Goal: Transaction & Acquisition: Purchase product/service

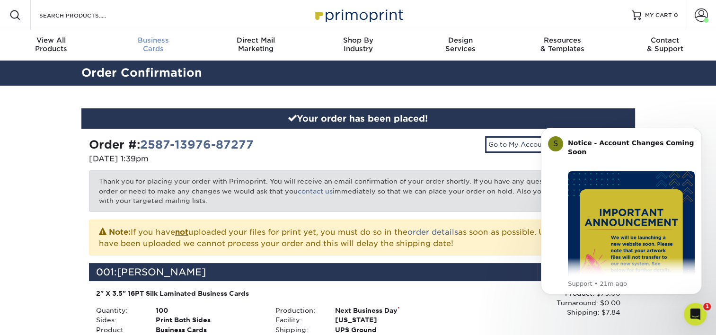
click at [161, 50] on div "Business Cards" at bounding box center [153, 44] width 102 height 17
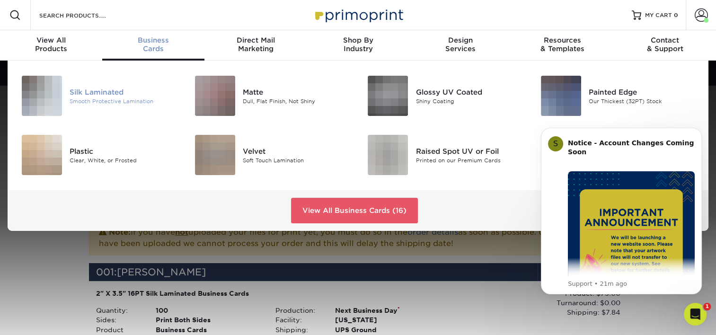
click at [87, 92] on div "Silk Laminated" at bounding box center [124, 92] width 108 height 10
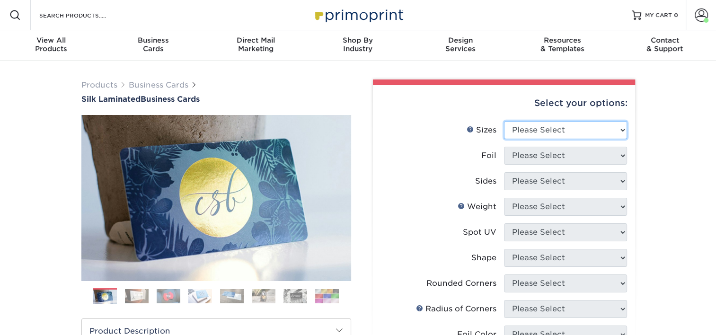
click at [526, 129] on select "Please Select 1.5" x 3.5" - Mini 1.75" x 3.5" - Mini 2" x 2" - Square 2" x 3" -…" at bounding box center [565, 130] width 123 height 18
select select "2.00x3.50"
click at [504, 121] on select "Please Select 1.5" x 3.5" - Mini 1.75" x 3.5" - Mini 2" x 2" - Square 2" x 3" -…" at bounding box center [565, 130] width 123 height 18
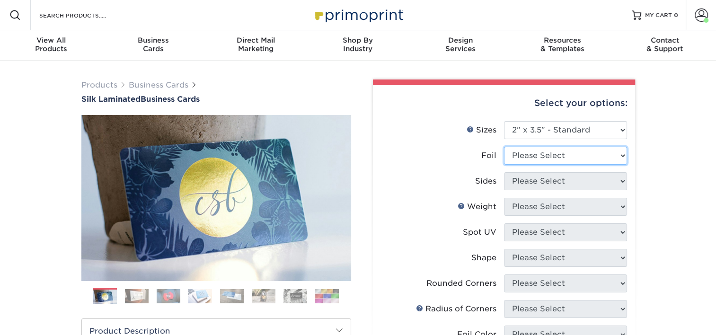
click at [575, 160] on select "Please Select Yes No" at bounding box center [565, 156] width 123 height 18
select select "0"
click at [504, 147] on select "Please Select Yes No" at bounding box center [565, 156] width 123 height 18
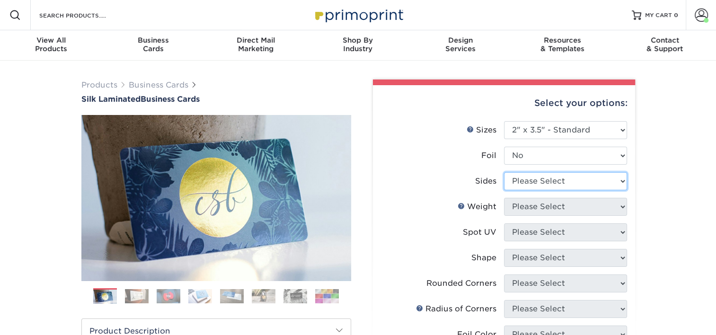
click at [556, 178] on select "Please Select Print Both Sides Print Front Only" at bounding box center [565, 181] width 123 height 18
select select "13abbda7-1d64-4f25-8bb2-c179b224825d"
click at [504, 172] on select "Please Select Print Both Sides Print Front Only" at bounding box center [565, 181] width 123 height 18
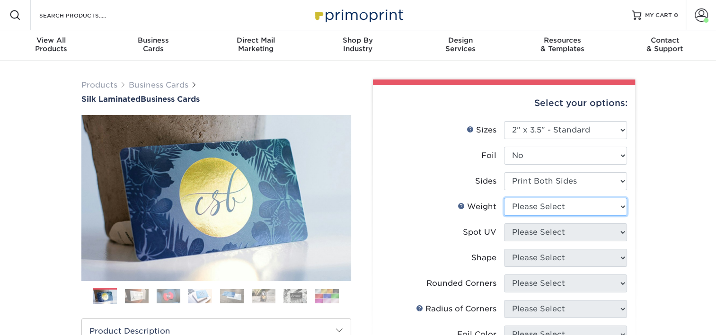
click at [549, 208] on select "Please Select 16PT" at bounding box center [565, 207] width 123 height 18
select select "16PT"
click at [504, 198] on select "Please Select 16PT" at bounding box center [565, 207] width 123 height 18
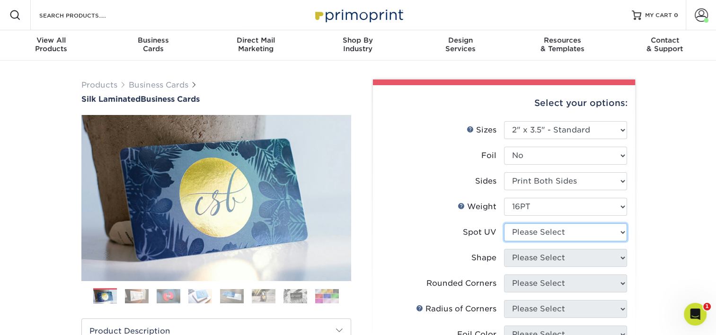
click at [551, 235] on select "Please Select No Spot UV Front and Back (Both Sides) Front Only Back Only" at bounding box center [565, 232] width 123 height 18
select select "3"
click at [504, 223] on select "Please Select No Spot UV Front and Back (Both Sides) Front Only Back Only" at bounding box center [565, 232] width 123 height 18
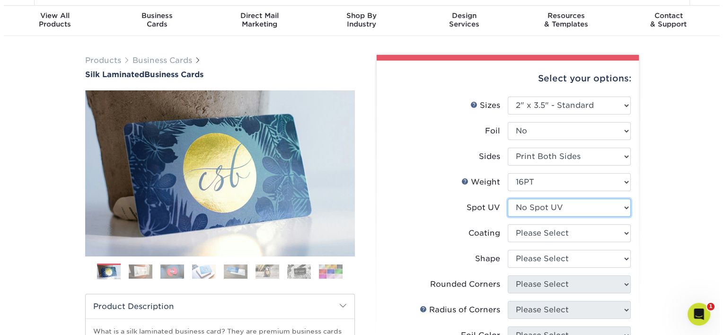
scroll to position [95, 0]
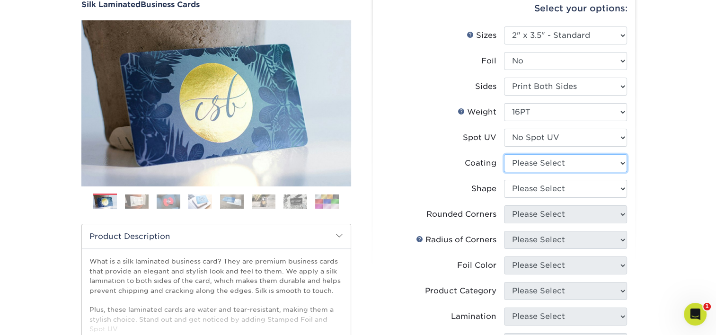
click at [558, 165] on select at bounding box center [565, 163] width 123 height 18
select select "3e7618de-abca-4bda-9f97-8b9129e913d8"
click at [504, 154] on select at bounding box center [565, 163] width 123 height 18
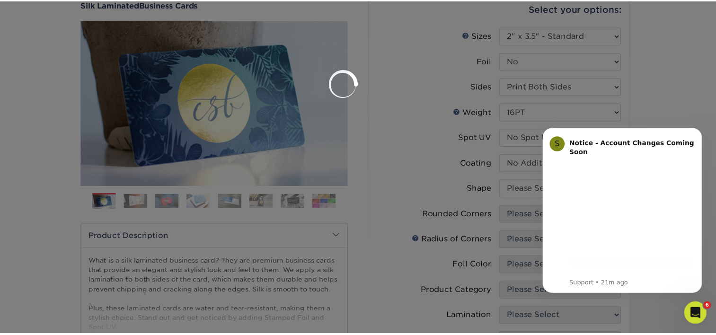
scroll to position [0, 0]
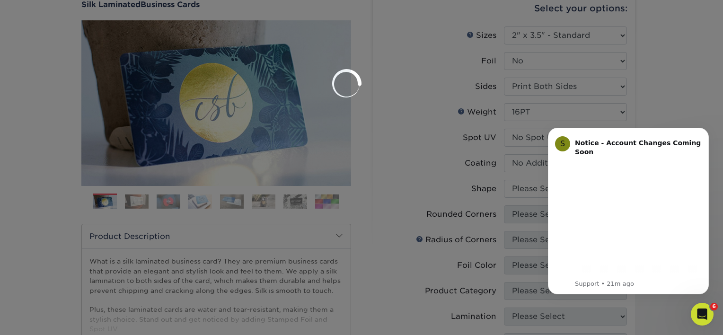
click at [542, 185] on body "S Notice - Account Changes Coming Soon ​ Past Order Files Will Not Transfer: Wh…" at bounding box center [628, 211] width 182 height 188
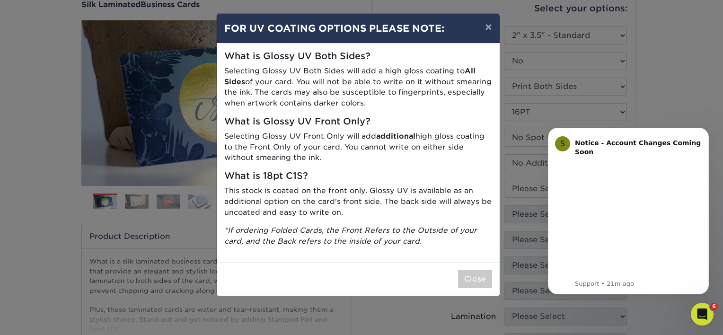
click at [534, 189] on div "× FOR UV COATING OPTIONS PLEASE NOTE: What is Glossy UV Both Sides? Selecting G…" at bounding box center [361, 167] width 723 height 335
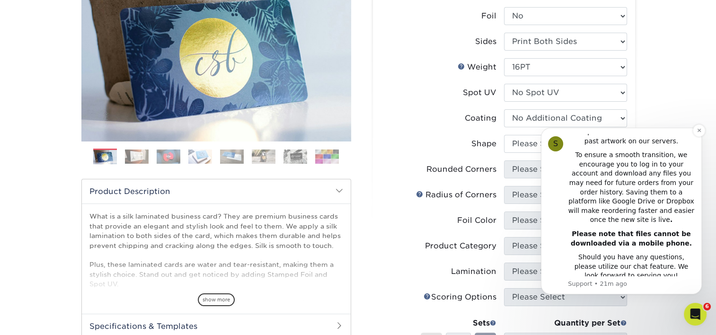
scroll to position [142, 0]
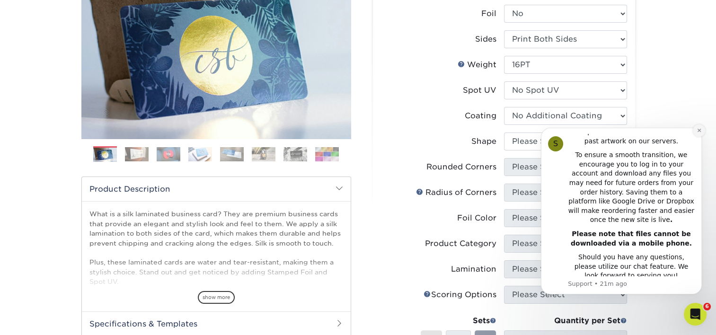
click at [698, 132] on icon "Dismiss notification" at bounding box center [698, 130] width 3 height 3
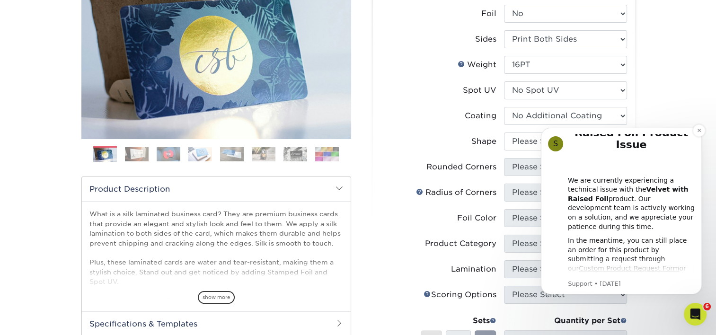
scroll to position [42, 0]
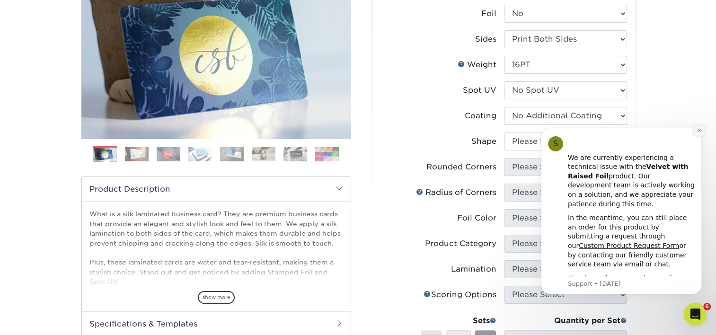
drag, startPoint x: 696, startPoint y: 130, endPoint x: 1175, endPoint y: 261, distance: 496.5
click at [696, 130] on icon "Dismiss notification" at bounding box center [698, 130] width 5 height 5
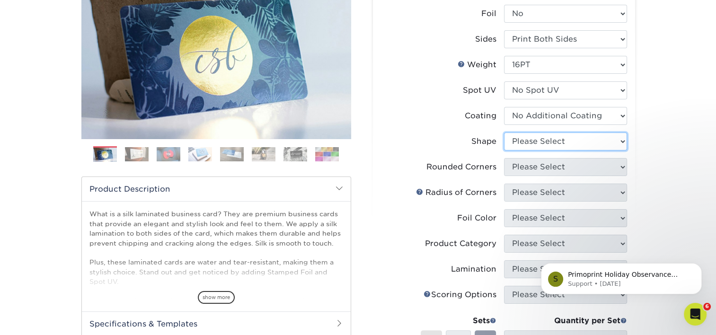
click at [579, 139] on select "Please Select Standard Oval" at bounding box center [565, 141] width 123 height 18
select select "standard"
click at [504, 132] on select "Please Select Standard Oval" at bounding box center [565, 141] width 123 height 18
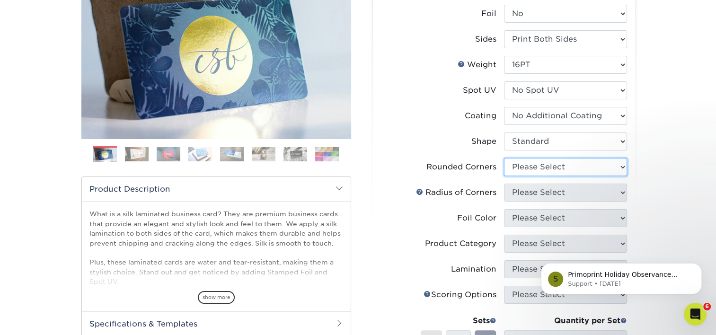
click at [552, 166] on select "Please Select Yes - Round 2 Corners Yes - Round 4 Corners No" at bounding box center [565, 167] width 123 height 18
select select "0"
click at [504, 158] on select "Please Select Yes - Round 2 Corners Yes - Round 4 Corners No" at bounding box center [565, 167] width 123 height 18
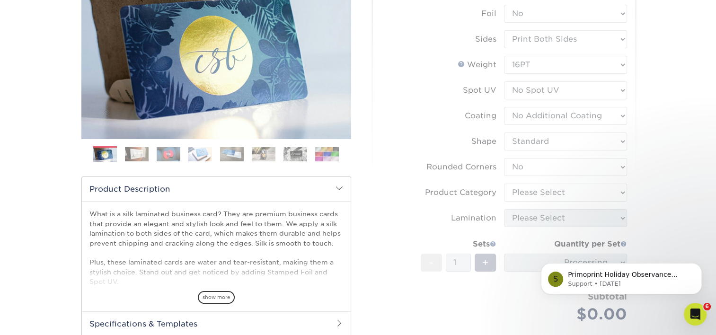
drag, startPoint x: 544, startPoint y: 200, endPoint x: 10, endPoint y: 1, distance: 569.4
click at [544, 200] on form "Sizes Help Sizes Please Select 1.5" x 3.5" - Mini 1.75" x 3.5" - Mini 2" x 2" -…" at bounding box center [503, 162] width 247 height 366
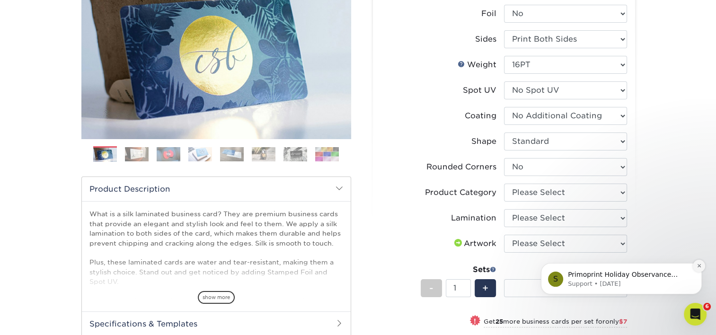
click at [699, 270] on button "Dismiss notification" at bounding box center [699, 266] width 12 height 12
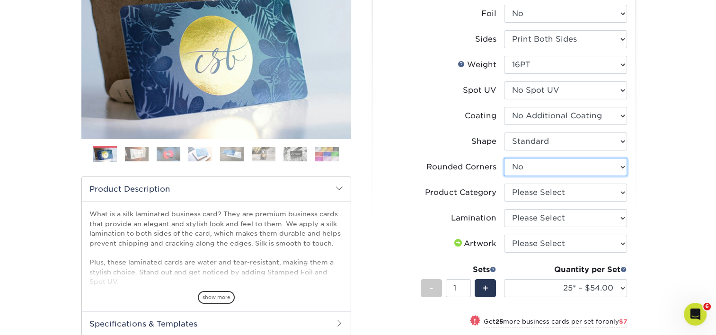
click at [537, 164] on select "Please Select Yes - Round 2 Corners Yes - Round 4 Corners No" at bounding box center [565, 167] width 123 height 18
click at [664, 159] on div "Products Business Cards Silk Laminated Business Cards Previous Next" at bounding box center [358, 231] width 716 height 624
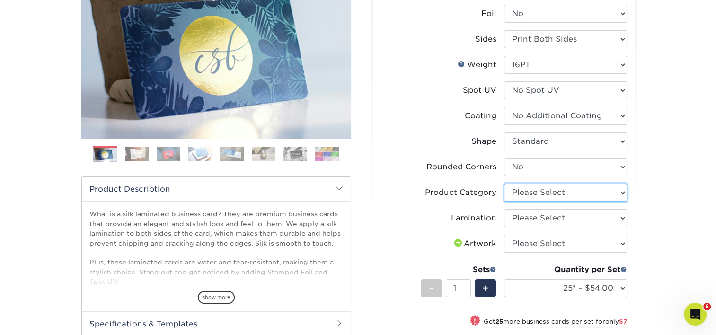
click at [528, 191] on select "Please Select Business Cards" at bounding box center [565, 193] width 123 height 18
select select "3b5148f1-0588-4f88-a218-97bcfdce65c1"
click at [504, 184] on select "Please Select Business Cards" at bounding box center [565, 193] width 123 height 18
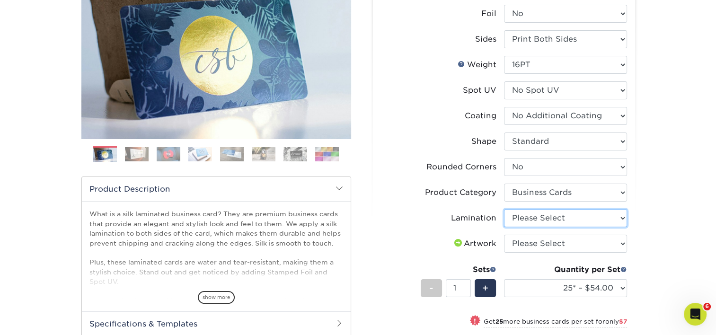
click at [531, 218] on select "Please Select Silk" at bounding box center [565, 218] width 123 height 18
select select "ccacb42f-45f7-42d3-bbd3-7c8421cf37f0"
click at [504, 209] on select "Please Select Silk" at bounding box center [565, 218] width 123 height 18
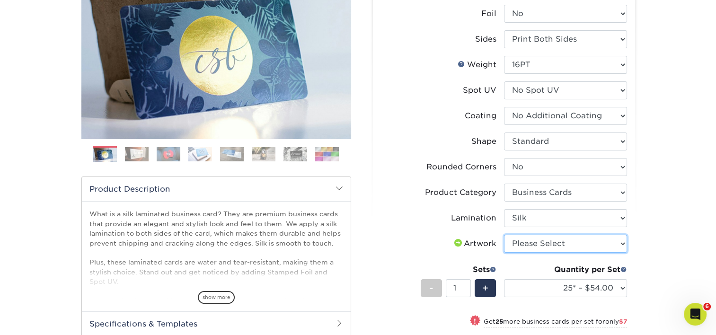
click at [534, 239] on select "Please Select I will upload files I need a design - $100" at bounding box center [565, 244] width 123 height 18
select select "upload"
click at [504, 235] on select "Please Select I will upload files I need a design - $100" at bounding box center [565, 244] width 123 height 18
click at [689, 195] on div "Products Business Cards Silk Laminated Business Cards Previous Next" at bounding box center [358, 231] width 716 height 624
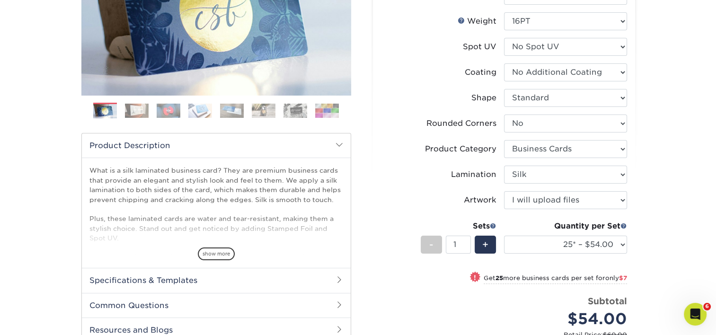
scroll to position [189, 0]
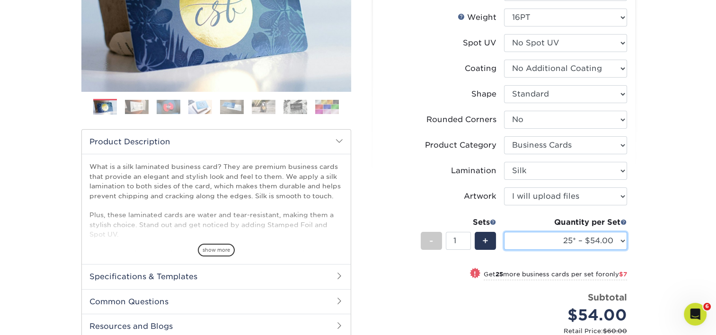
click at [557, 237] on select "25* – $54.00 50* – $61.00 75* – $68.00 100* – $75.00 250* – $82.00 500 – $86.00…" at bounding box center [565, 241] width 123 height 18
select select "100* – $75.00"
click at [504, 232] on select "25* – $54.00 50* – $61.00 75* – $68.00 100* – $75.00 250* – $82.00 500 – $86.00…" at bounding box center [565, 241] width 123 height 18
click at [658, 185] on div "Products Business Cards Silk Laminated Business Cards Previous Next" at bounding box center [358, 183] width 716 height 624
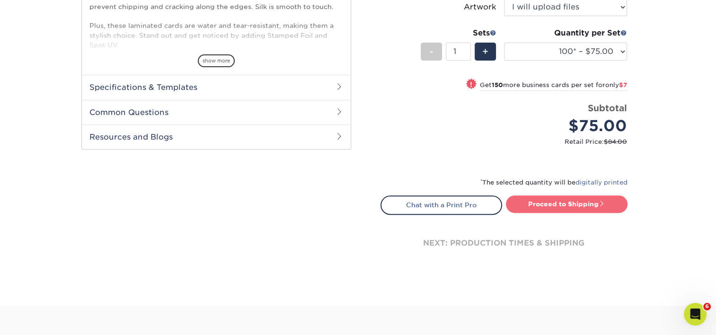
click at [573, 206] on link "Proceed to Shipping" at bounding box center [567, 203] width 122 height 17
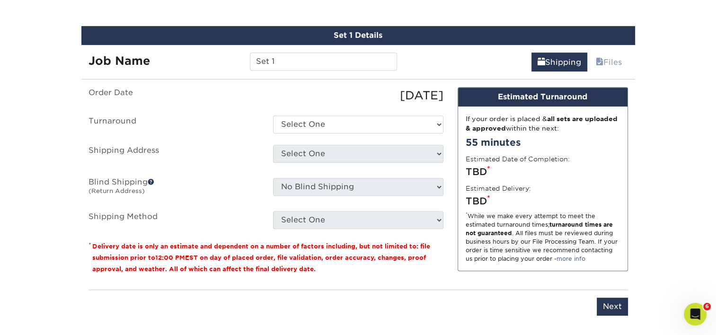
scroll to position [598, 0]
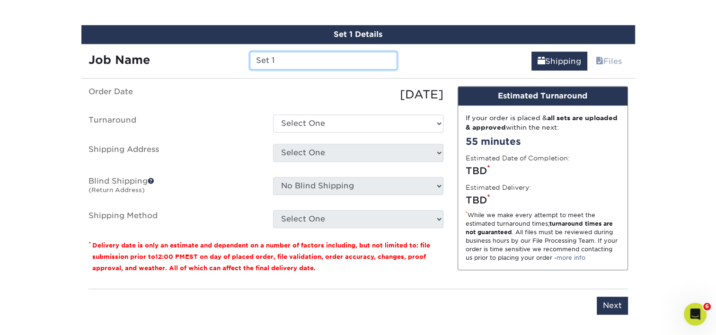
click at [305, 63] on input "Set 1" at bounding box center [323, 61] width 147 height 18
type input "DSprott"
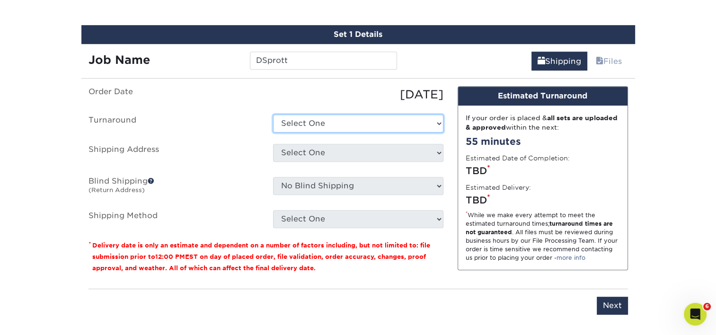
click at [332, 117] on select "Select One 2-4 Business Days 2 Day Next Business Day" at bounding box center [358, 123] width 170 height 18
select select "e8d6ad55-c448-4bce-ba25-c4c4dd4b9d0d"
click at [273, 114] on select "Select One 2-4 Business Days 2 Day Next Business Day" at bounding box center [358, 123] width 170 height 18
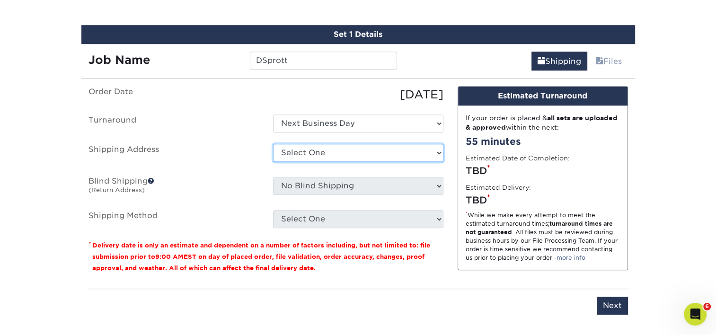
click at [314, 151] on select "Select One [PERSON_NAME] [PERSON_NAME] [PERSON_NAME] [PERSON_NAME] [PERSON_NAME…" at bounding box center [358, 153] width 170 height 18
select select "278157"
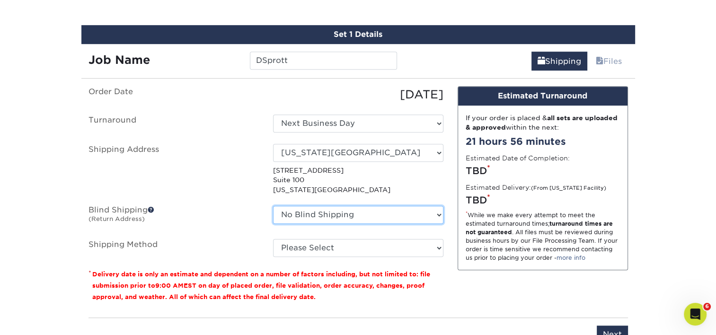
click at [351, 210] on select "No Blind Shipping [PERSON_NAME] [PERSON_NAME] [PERSON_NAME] [PERSON_NAME] [PERS…" at bounding box center [358, 215] width 170 height 18
select select "278157"
click at [273, 206] on select "No Blind Shipping [PERSON_NAME] [PERSON_NAME] [PERSON_NAME] [PERSON_NAME] [PERS…" at bounding box center [358, 215] width 170 height 18
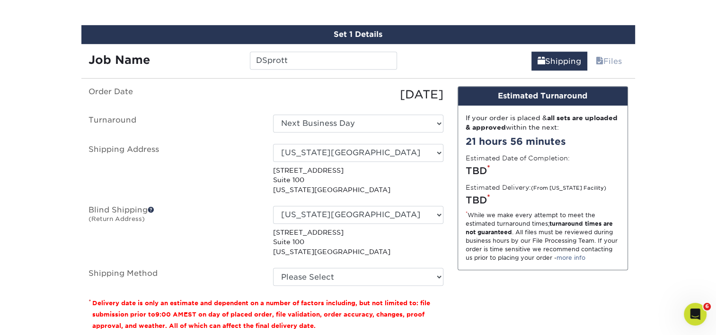
click at [210, 203] on ul "Order Date [DATE] [GEOGRAPHIC_DATA] Select One 2-4 Business Days 2 Day Next Bus…" at bounding box center [265, 186] width 355 height 200
click at [305, 281] on select "Please Select Ground Shipping (+$7.84) 3 Day Shipping Service (+$15.34) 2 Day A…" at bounding box center [358, 277] width 170 height 18
select select "03"
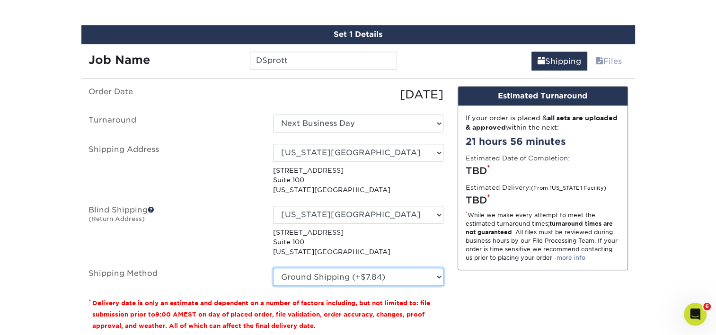
click at [273, 268] on select "Please Select Ground Shipping (+$7.84) 3 Day Shipping Service (+$15.34) 2 Day A…" at bounding box center [358, 277] width 170 height 18
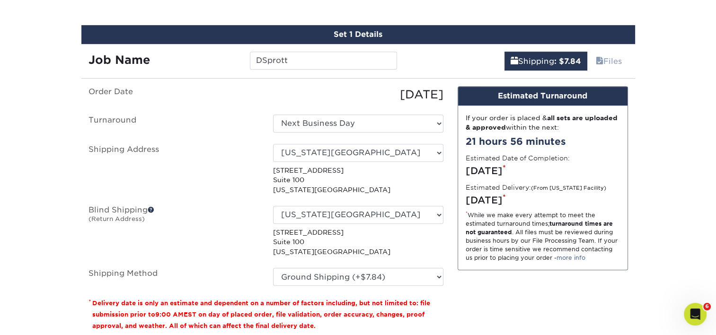
click at [245, 188] on label "Shipping Address" at bounding box center [173, 169] width 184 height 51
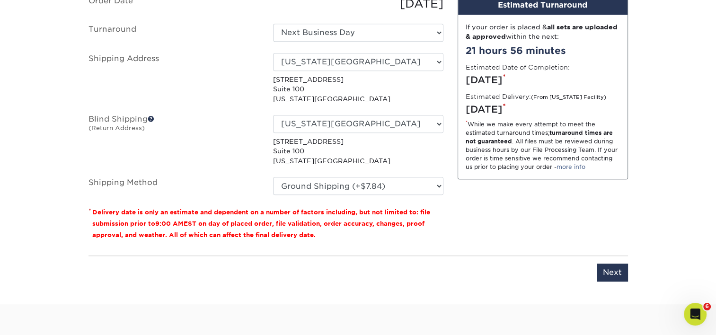
scroll to position [693, 0]
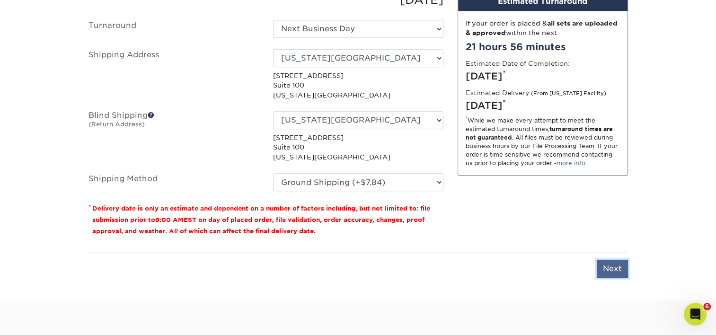
click at [621, 264] on input "Next" at bounding box center [612, 269] width 31 height 18
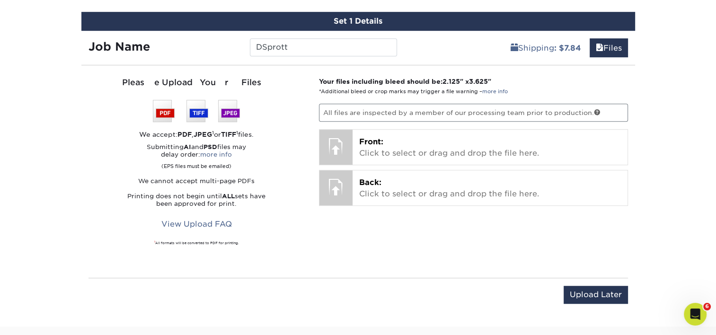
scroll to position [598, 0]
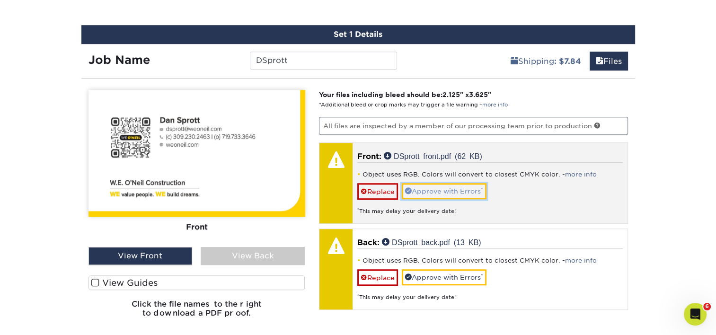
click at [460, 191] on link "Approve with Errors *" at bounding box center [444, 191] width 85 height 16
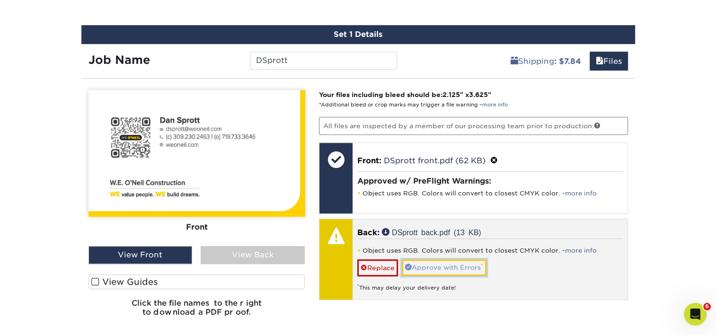
click at [450, 264] on link "Approve with Errors *" at bounding box center [444, 267] width 85 height 16
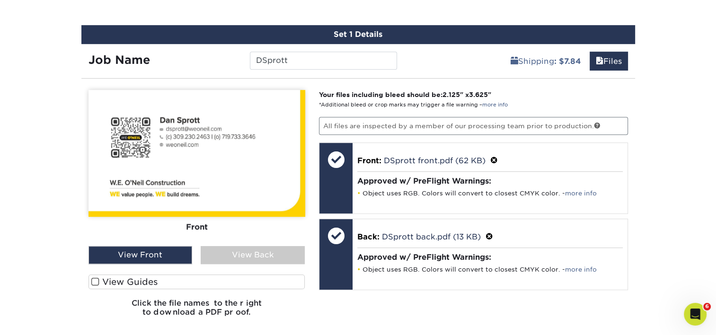
click at [218, 252] on div "View Back" at bounding box center [253, 255] width 104 height 18
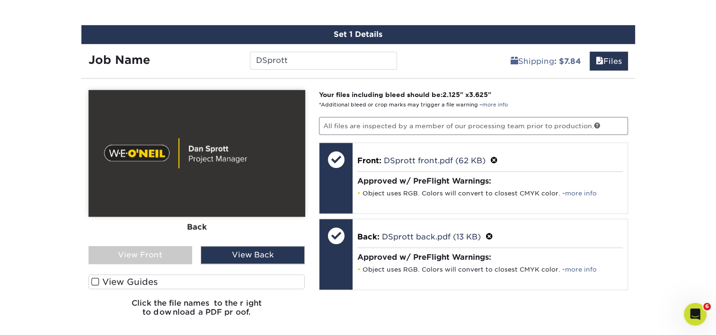
click at [137, 252] on div "View Front" at bounding box center [140, 255] width 104 height 18
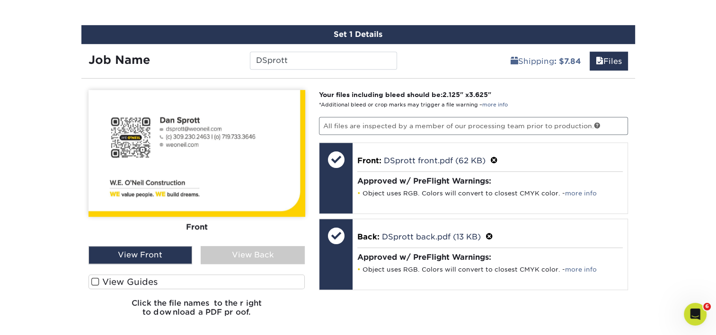
click at [239, 252] on div "View Back" at bounding box center [253, 255] width 104 height 18
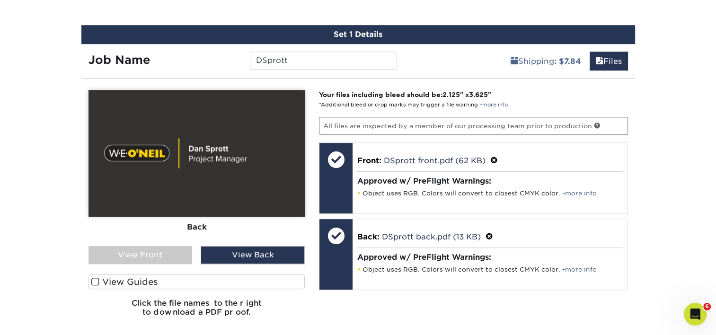
click at [167, 253] on div "View Front" at bounding box center [140, 255] width 104 height 18
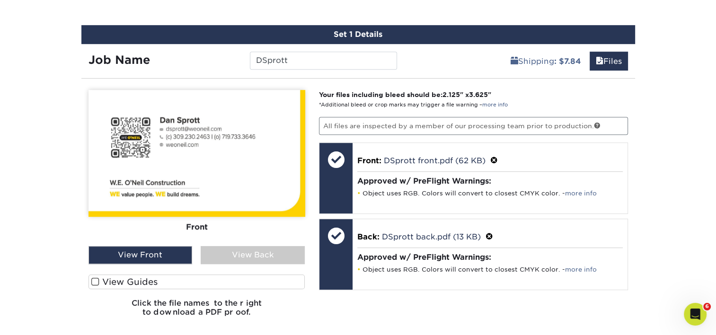
click at [244, 253] on div "View Back" at bounding box center [253, 255] width 104 height 18
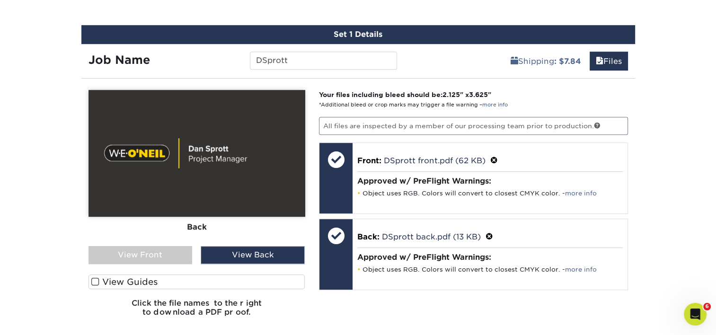
click at [150, 255] on div "View Front" at bounding box center [140, 255] width 104 height 18
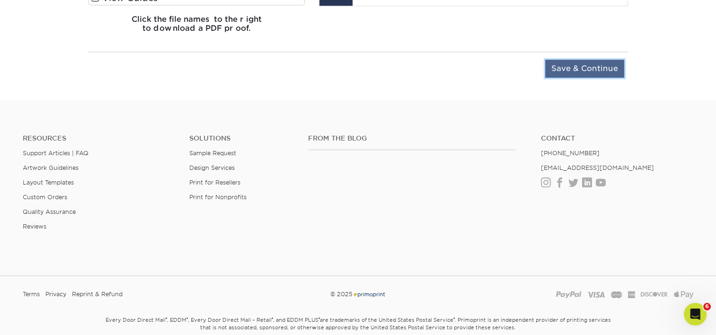
click at [573, 70] on input "Save & Continue" at bounding box center [584, 69] width 79 height 18
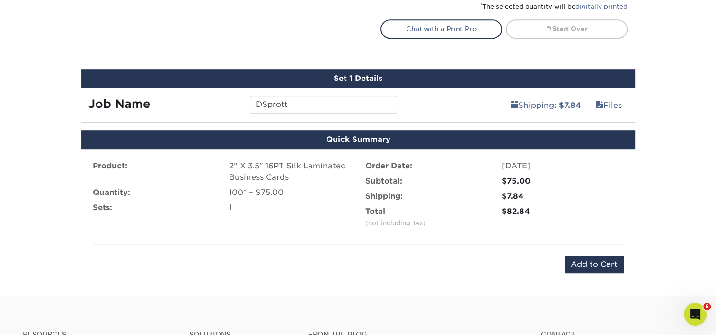
scroll to position [554, 0]
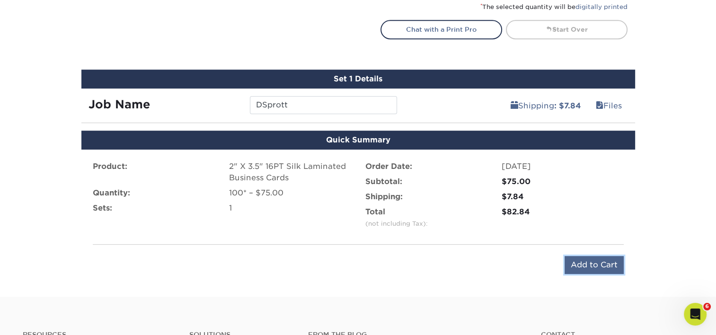
click at [585, 265] on input "Add to Cart" at bounding box center [593, 265] width 59 height 18
